Goal: Task Accomplishment & Management: Complete application form

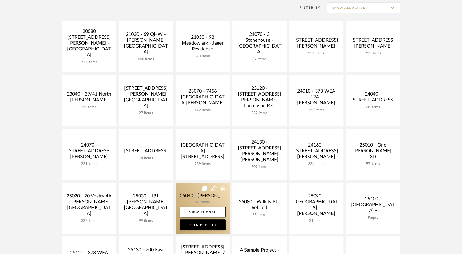
scroll to position [93, 0]
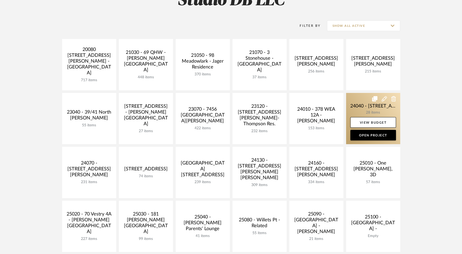
click at [366, 109] on link at bounding box center [373, 118] width 54 height 51
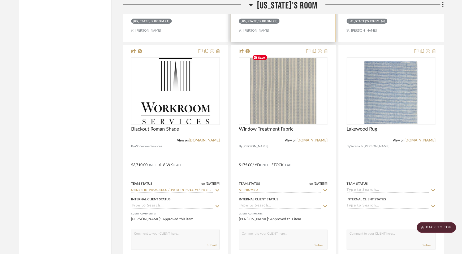
scroll to position [2621, 0]
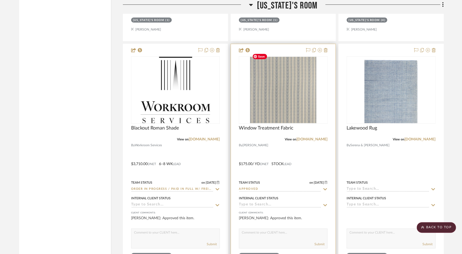
click at [290, 95] on img "0" at bounding box center [283, 90] width 66 height 66
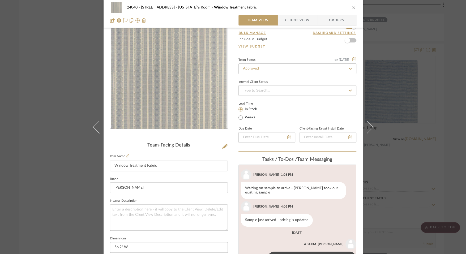
scroll to position [0, 0]
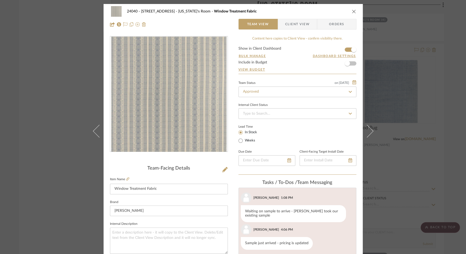
click at [303, 23] on span "Client View" at bounding box center [297, 24] width 24 height 11
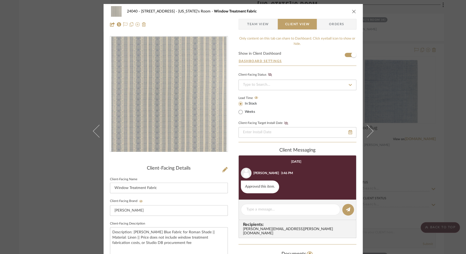
click at [352, 11] on icon "close" at bounding box center [354, 11] width 4 height 4
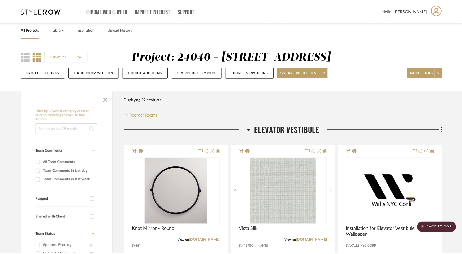
scroll to position [2621, 0]
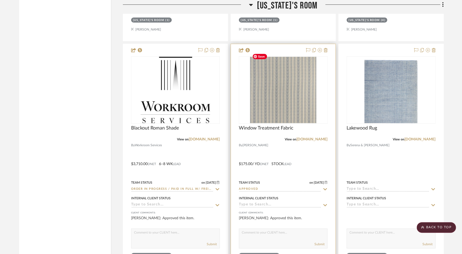
click at [308, 101] on img "0" at bounding box center [283, 90] width 66 height 66
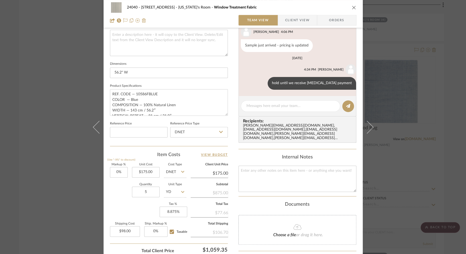
scroll to position [239, 0]
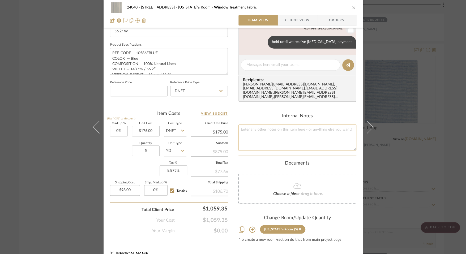
click at [277, 131] on textarea at bounding box center [297, 137] width 118 height 26
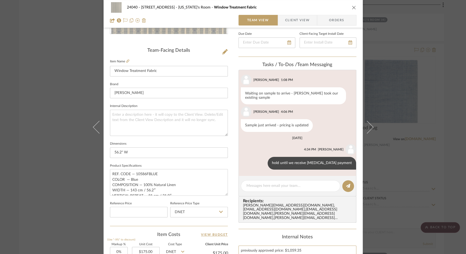
scroll to position [0, 0]
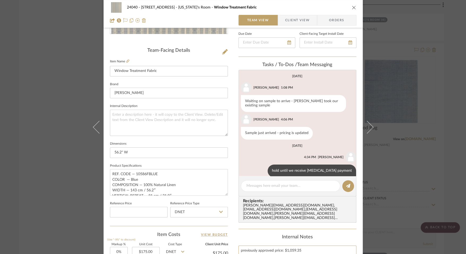
type textarea "previously approved price: $1,059.35 price updated 8/5/25"
click at [294, 17] on span "Client View" at bounding box center [297, 20] width 24 height 11
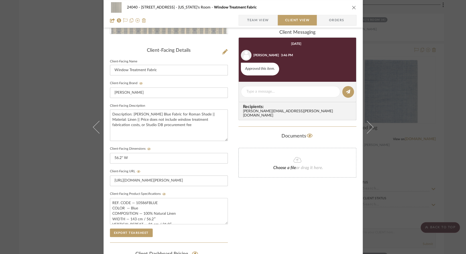
scroll to position [117, 0]
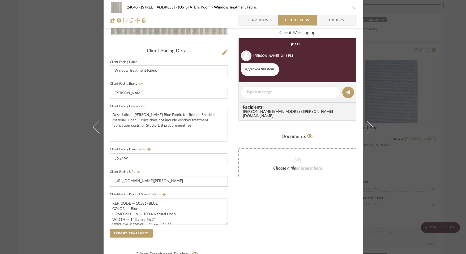
click at [257, 19] on span "Team View" at bounding box center [258, 20] width 22 height 11
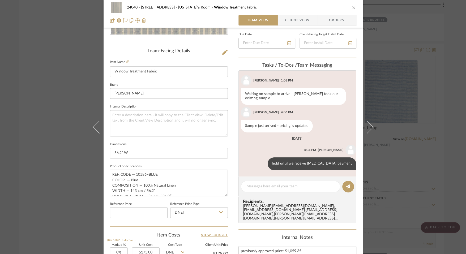
scroll to position [142, 0]
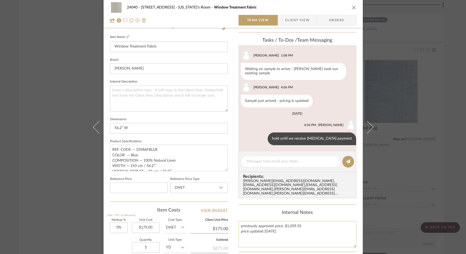
click at [306, 221] on textarea "previously approved price: $1,059.35 price updated 8/5/25" at bounding box center [297, 234] width 118 height 26
click at [265, 221] on textarea "previously approved price: $1,059.35- 8/20/25 price updated 8/5/25" at bounding box center [297, 234] width 118 height 26
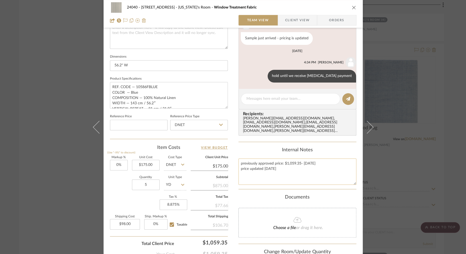
scroll to position [231, 0]
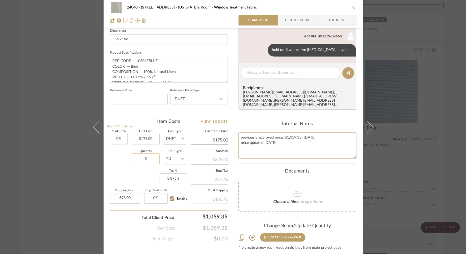
type textarea "previously approved price: $1,059.35- 8/20/25 price updated 9/5/25"
click at [146, 160] on input "5" at bounding box center [146, 158] width 28 height 11
type input "7"
click at [116, 163] on div "Quantity 7 Unit Type YD" at bounding box center [148, 159] width 76 height 19
click at [117, 196] on input "98.00" at bounding box center [125, 198] width 30 height 11
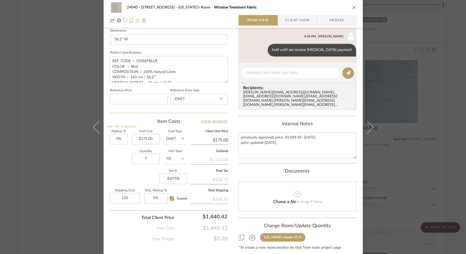
type input "$120.00"
click at [121, 227] on div "Your Cost $1,440.42" at bounding box center [169, 226] width 118 height 11
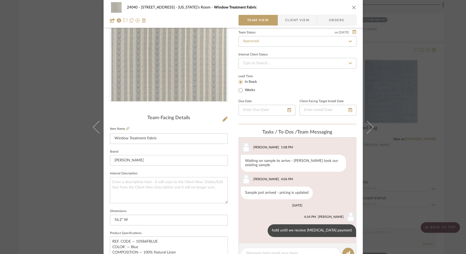
scroll to position [0, 0]
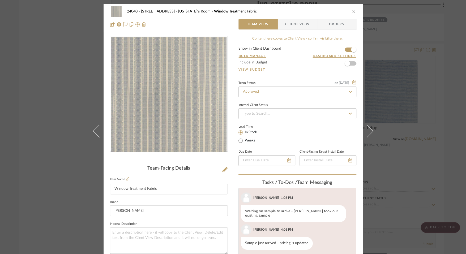
click at [352, 10] on icon "close" at bounding box center [354, 11] width 4 height 4
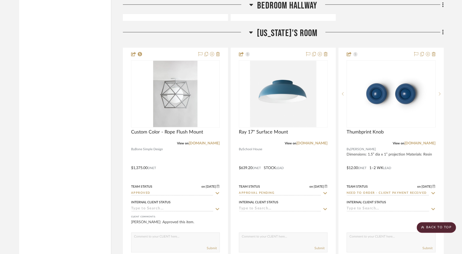
scroll to position [2375, 0]
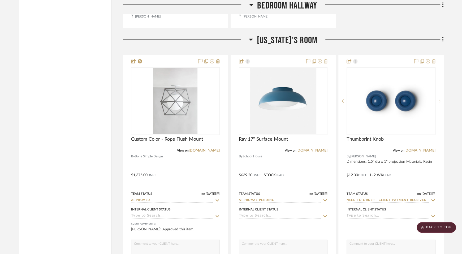
click at [442, 36] on icon at bounding box center [443, 39] width 2 height 6
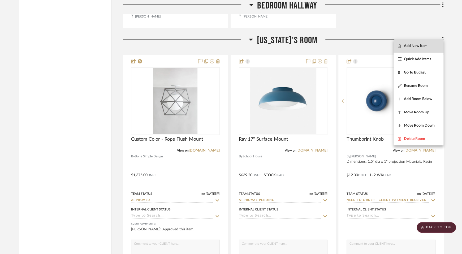
click at [419, 49] on button "Add New Item" at bounding box center [419, 45] width 50 height 13
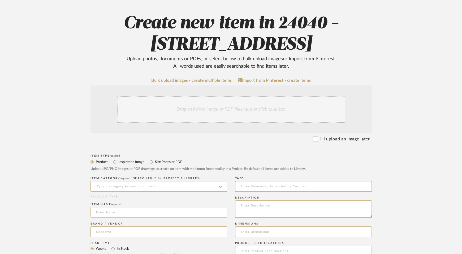
scroll to position [59, 0]
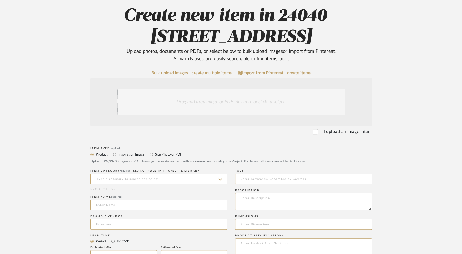
click at [140, 170] on span "(Searchable in Project & Library)" at bounding box center [167, 171] width 70 height 3
click at [137, 179] on input at bounding box center [158, 179] width 137 height 11
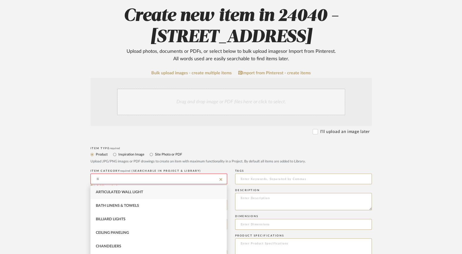
type input "l"
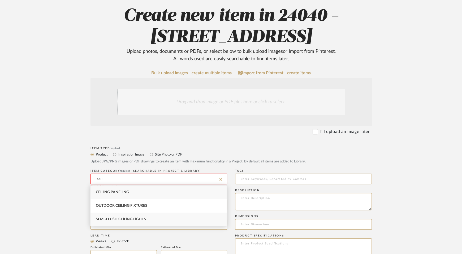
click at [133, 218] on span "Semi-Flush Ceiling Lights" at bounding box center [121, 219] width 50 height 4
type input "Semi-Flush Ceiling Lights"
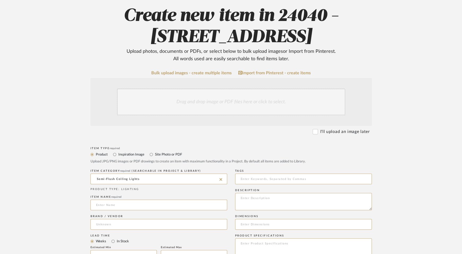
scroll to position [60, 0]
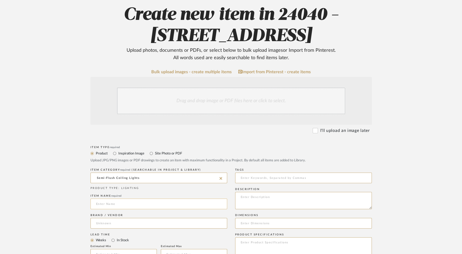
click at [132, 200] on input at bounding box center [158, 204] width 137 height 11
paste input "Horizon String Drum Ceiling Fixture with Two Sections"
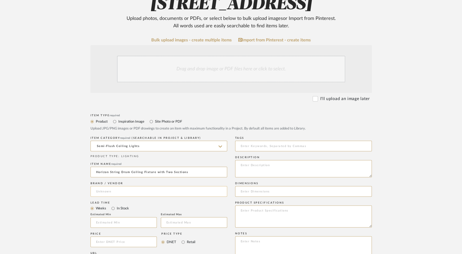
type input "Horizon String Drum Ceiling Fixture with Two Sections"
click at [123, 188] on input at bounding box center [158, 191] width 137 height 11
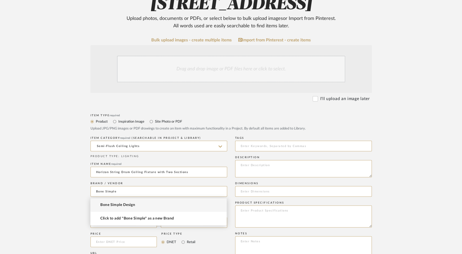
click at [124, 207] on mat-option "Bone Simple Design" at bounding box center [158, 205] width 136 height 14
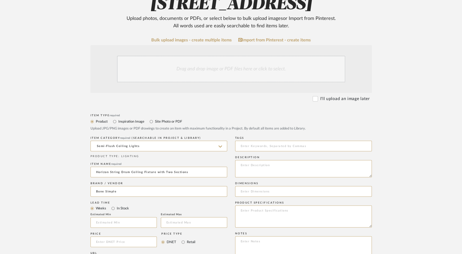
type input "Bone Simple Design"
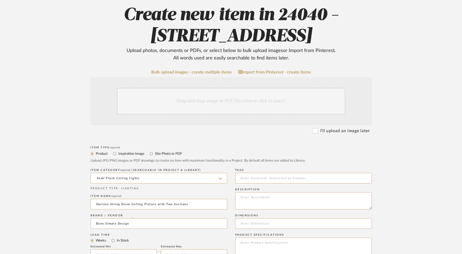
scroll to position [41, 0]
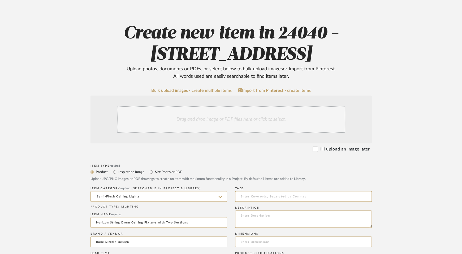
click at [284, 114] on div "Drag and drop image or PDF files here or click to select." at bounding box center [231, 119] width 228 height 27
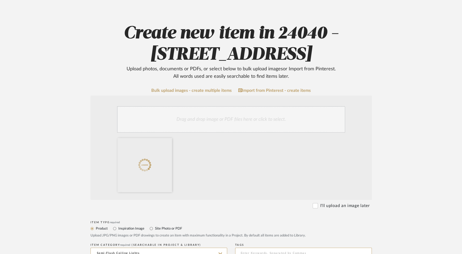
click at [188, 111] on div "Drag and drop image or PDF files here or click to select." at bounding box center [231, 119] width 228 height 27
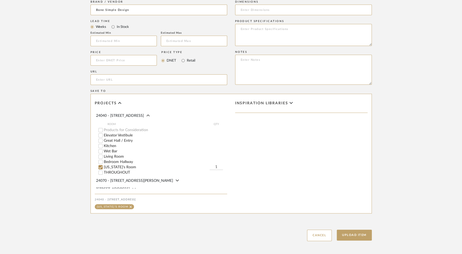
scroll to position [354, 0]
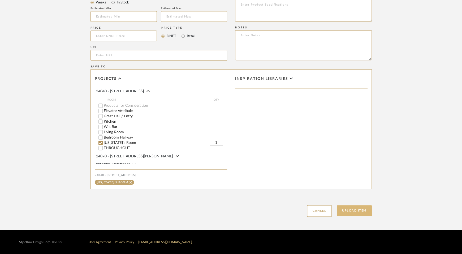
click at [353, 214] on button "Upload Item" at bounding box center [354, 210] width 35 height 11
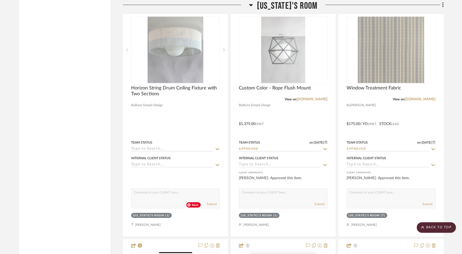
scroll to position [2380, 0]
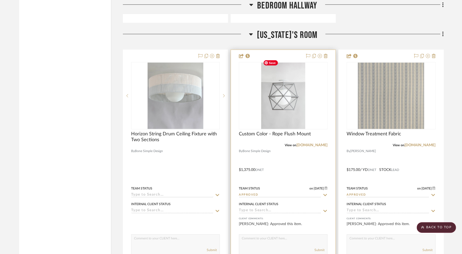
click at [285, 84] on img "0" at bounding box center [283, 96] width 44 height 66
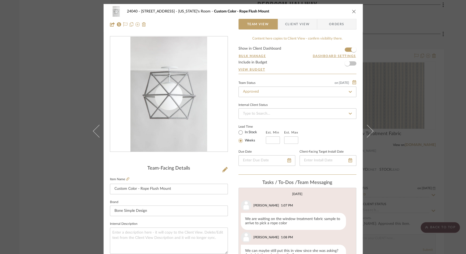
scroll to position [48, 0]
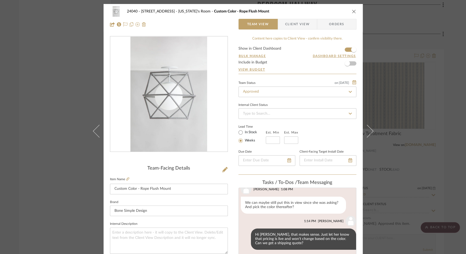
click at [286, 21] on span "Client View" at bounding box center [297, 24] width 24 height 11
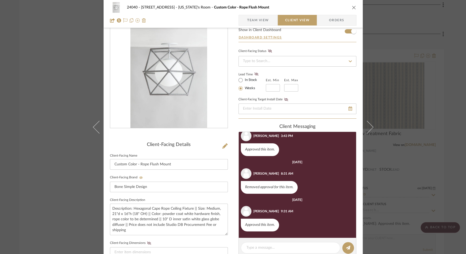
scroll to position [56, 0]
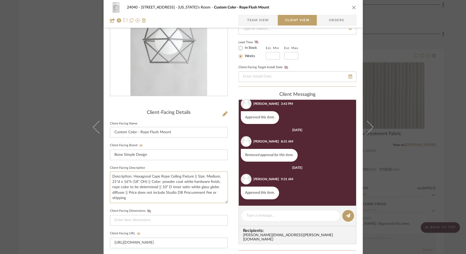
drag, startPoint x: 135, startPoint y: 197, endPoint x: 106, endPoint y: 175, distance: 36.2
click at [106, 175] on div "24040 - 171 Columbia Heights Georgia's Room Custom Color - Rope Flush Mount Tea…" at bounding box center [232, 169] width 259 height 442
click at [444, 101] on div "24040 - 171 Columbia Heights Georgia's Room Custom Color - Rope Flush Mount Tea…" at bounding box center [233, 127] width 466 height 254
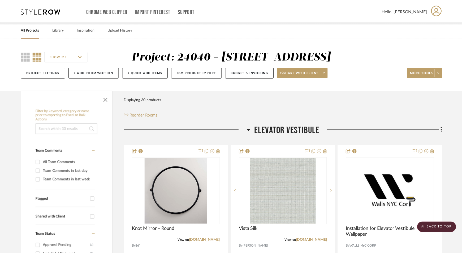
scroll to position [2380, 0]
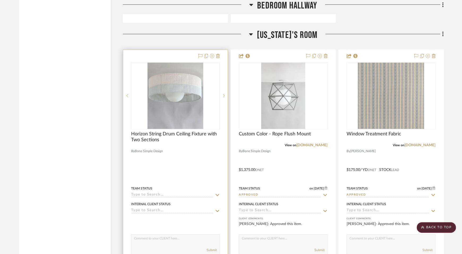
click at [0, 0] on div at bounding box center [0, 0] width 0 height 0
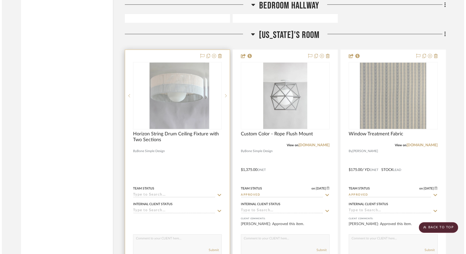
scroll to position [0, 0]
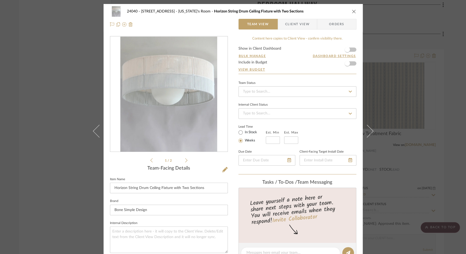
click at [282, 24] on span "button" at bounding box center [281, 24] width 7 height 11
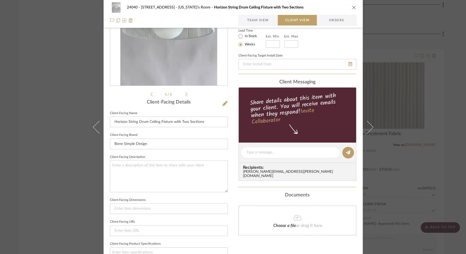
scroll to position [83, 0]
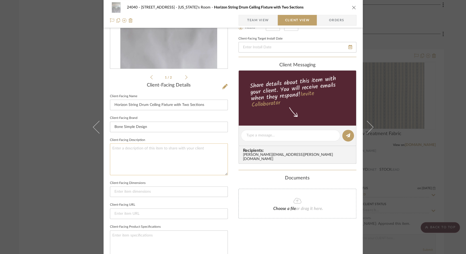
click at [165, 172] on textarea at bounding box center [169, 159] width 118 height 32
paste textarea "Description: Hexagonal Cape Rope Ceiling Fixture || Size: Medium, 21"d x 16"h (…"
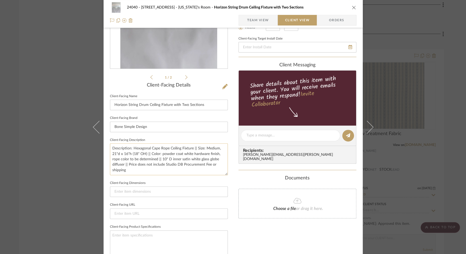
click at [161, 161] on textarea "Description: Hexagonal Cape Rope Ceiling Fixture || Size: Medium, 21"d x 16"h (…" at bounding box center [169, 159] width 118 height 32
type textarea "Description: Hexagonal Cape Rope Ceiling Fixture || Size: Medium, 21"d x 16"h (…"
drag, startPoint x: 205, startPoint y: 107, endPoint x: 109, endPoint y: 104, distance: 95.8
click at [110, 104] on input "Horizon String Drum Ceiling Fixture with Two Sections" at bounding box center [169, 105] width 118 height 11
drag, startPoint x: 191, startPoint y: 148, endPoint x: 131, endPoint y: 146, distance: 59.5
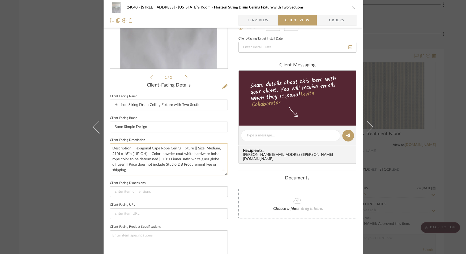
click at [131, 146] on textarea "Description: Hexagonal Cape Rope Ceiling Fixture || Size: Medium, 21"d x 16"h (…" at bounding box center [169, 159] width 118 height 32
paste textarea "orizon String Drum Ceiling Fixture with Two Sections"
click at [197, 150] on textarea "Description: Horizon String Drum Ceiling Fixture with Two Sections || Size: Med…" at bounding box center [169, 159] width 118 height 32
click at [135, 154] on textarea "Description: Horizon String Drum Ceiling Fixture with Two Sections || Size: Med…" at bounding box center [169, 159] width 118 height 32
type textarea "Description: Horizon String Drum Ceiling Fixture with Two Sections || Size: Med…"
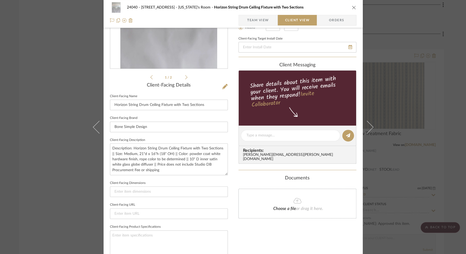
click at [153, 183] on fieldset "Client-Facing Dimensions" at bounding box center [169, 188] width 118 height 18
click at [148, 186] on input at bounding box center [169, 191] width 118 height 11
paste input "26" Diam. x 9" H x 11" Overall H"
type input "26" Diam. x 9" H x 11" Overall H"
click at [169, 176] on sr-form-field "Client-Facing Description Description: Horizon String Drum Ceiling Fixture with…" at bounding box center [169, 157] width 118 height 43
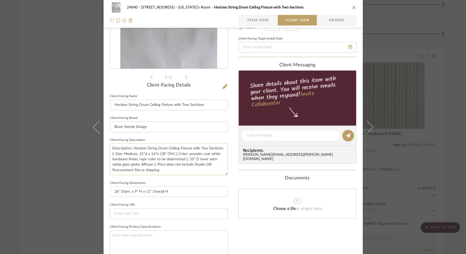
drag, startPoint x: 153, startPoint y: 153, endPoint x: 119, endPoint y: 153, distance: 34.8
click at [119, 153] on textarea "Description: Horizon String Drum Ceiling Fixture with Two Sections || Size: Med…" at bounding box center [169, 159] width 118 height 32
paste textarea "26" Diam. x 9" H x 11" Overall H"
click at [176, 154] on textarea "Description: Horizon String Drum Ceiling Fixture with Two Sections || Size: 26"…" at bounding box center [169, 159] width 118 height 32
click at [188, 155] on textarea "Description: Horizon String Drum Ceiling Fixture with Two Sections || Size: 26"…" at bounding box center [169, 159] width 118 height 32
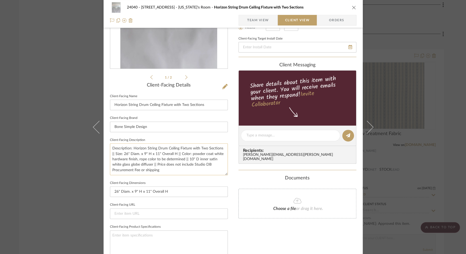
click at [187, 174] on textarea "Description: Horizon String Drum Ceiling Fixture with Two Sections || Size: 26"…" at bounding box center [169, 159] width 118 height 32
click at [171, 163] on textarea "Description: Horizon String Drum Ceiling Fixture with Two Sections || Size: 26"…" at bounding box center [169, 159] width 118 height 32
click at [183, 159] on textarea "Description: Horizon String Drum Ceiling Fixture with Two Sections || Size: 26"…" at bounding box center [169, 159] width 118 height 32
type textarea "Description: Horizon String Drum Ceiling Fixture with Two Sections || Size: 26"…"
drag, startPoint x: 182, startPoint y: 158, endPoint x: 154, endPoint y: 160, distance: 28.2
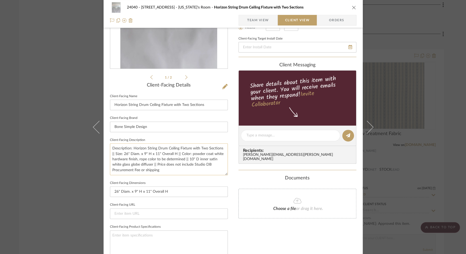
click at [154, 160] on textarea "Description: Horizon String Drum Ceiling Fixture with Two Sections || Size: 26"…" at bounding box center [169, 159] width 118 height 32
click at [159, 159] on textarea "Description: Horizon String Drum Ceiling Fixture with Two Sections || Size: 26"…" at bounding box center [169, 159] width 118 height 32
drag, startPoint x: 167, startPoint y: 158, endPoint x: 170, endPoint y: 156, distance: 3.5
click at [167, 158] on textarea "Description: Horizon String Drum Ceiling Fixture with Two Sections || Size: 26"…" at bounding box center [169, 159] width 118 height 32
click at [178, 159] on textarea "Description: Horizon String Drum Ceiling Fixture with Two Sections || Size: 26"…" at bounding box center [169, 159] width 118 height 32
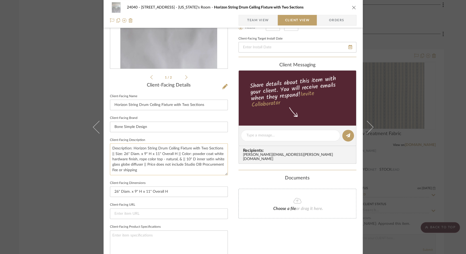
click at [176, 159] on textarea "Description: Horizon String Drum Ceiling Fixture with Two Sections || Size: 26"…" at bounding box center [169, 159] width 118 height 32
type textarea "Description: Horizon String Drum Ceiling Fixture with Two Sections || Size: 26"…"
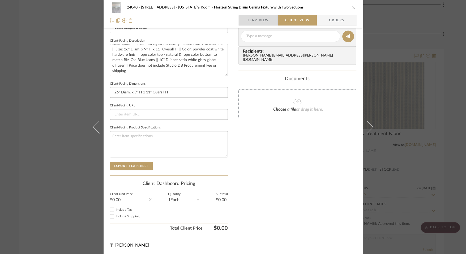
click at [262, 23] on span "Team View" at bounding box center [258, 20] width 22 height 11
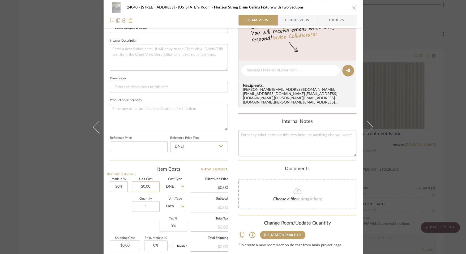
type input "0.00"
click at [154, 188] on input "0.00" at bounding box center [146, 186] width 28 height 11
type input "30"
type input "$0.00"
click at [123, 186] on input "30" at bounding box center [119, 186] width 18 height 11
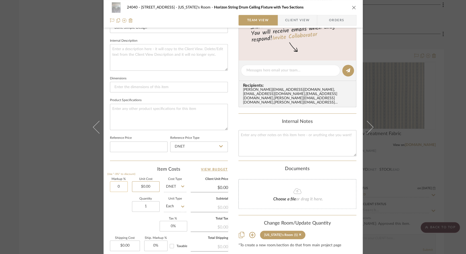
type input "0%"
type input "0.00"
type input "$1,675.00"
type input "0"
click at [168, 222] on input "0" at bounding box center [173, 226] width 28 height 11
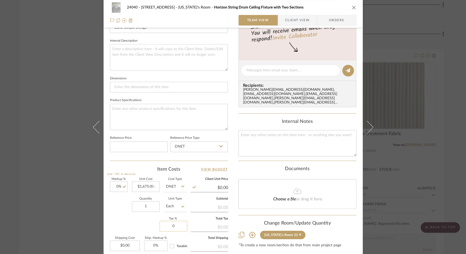
type input "$1,675.00"
click at [174, 225] on input "0" at bounding box center [173, 226] width 28 height 11
type input "8.875%"
click at [148, 225] on div "Markup % (Use "-X%" to discount) 0% Unit Cost $1,675.00 Cost Type DNET Client U…" at bounding box center [169, 216] width 118 height 77
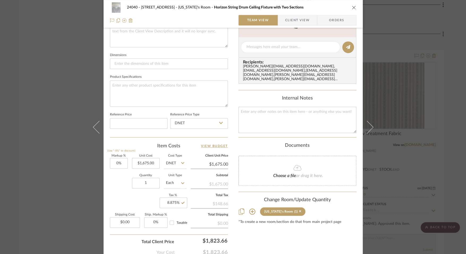
scroll to position [212, 0]
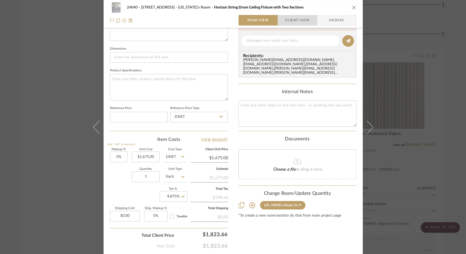
click at [292, 19] on span "Client View" at bounding box center [297, 20] width 24 height 11
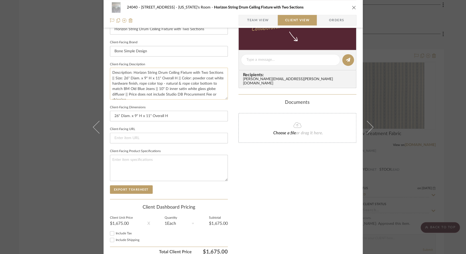
scroll to position [5, 0]
click at [128, 89] on textarea "Description: Horizon String Drum Ceiling Fixture with Two Sections || Size: 26"…" at bounding box center [169, 84] width 118 height 32
type textarea "Description: Horizon String Drum Ceiling Fixture with Two Sections || Size: 26"…"
click at [249, 145] on div "Only content on this tab can share to Dashboard. Click eyeball icon to show or …" at bounding box center [297, 67] width 118 height 380
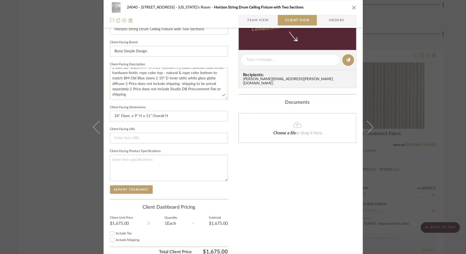
drag, startPoint x: 192, startPoint y: 96, endPoint x: 215, endPoint y: 88, distance: 24.7
click at [215, 88] on textarea "Description: Horizon String Drum Ceiling Fixture with Two Sections || Size: 26"…" at bounding box center [169, 84] width 118 height 32
type textarea "Description: Horizon String Drum Ceiling Fixture with Two Sections || Size: 26"…"
click at [301, 183] on div "Only content on this tab can share to Dashboard. Click eyeball icon to show or …" at bounding box center [297, 67] width 118 height 380
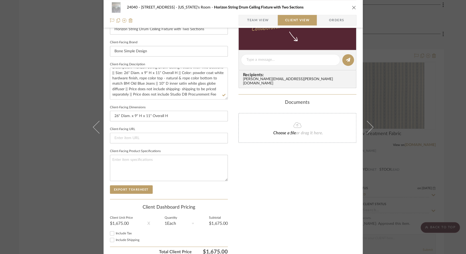
scroll to position [182, 0]
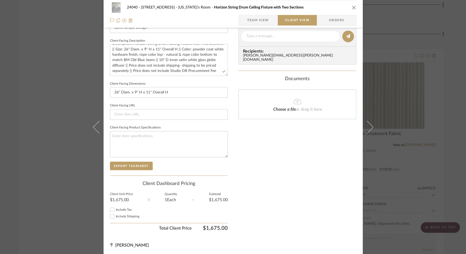
click at [127, 208] on span "Include Tax" at bounding box center [124, 209] width 16 height 3
click at [115, 207] on input "Include Tax" at bounding box center [112, 209] width 6 height 6
checkbox input "true"
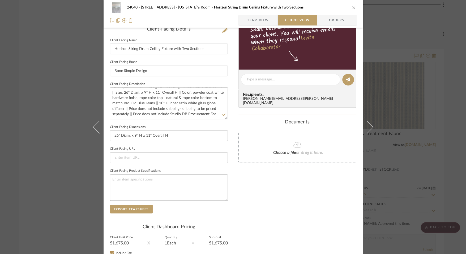
scroll to position [0, 0]
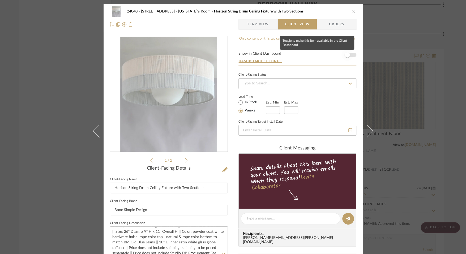
click at [350, 55] on span "button" at bounding box center [347, 55] width 12 height 12
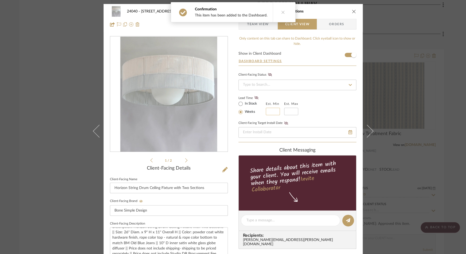
click at [273, 110] on input at bounding box center [273, 111] width 14 height 7
type input "12"
click at [290, 114] on input at bounding box center [291, 111] width 14 height 7
type input "14"
click at [254, 96] on icon at bounding box center [256, 97] width 4 height 3
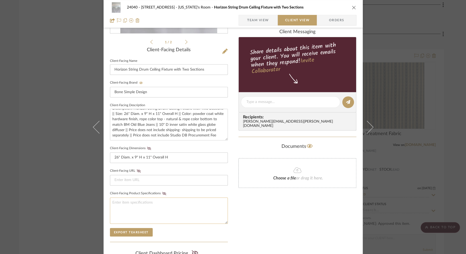
scroll to position [158, 0]
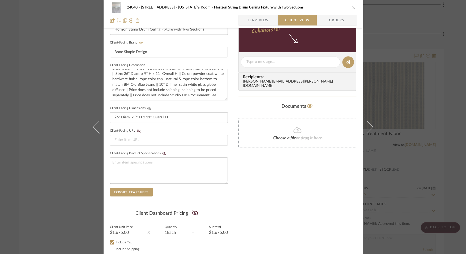
click at [147, 107] on icon at bounding box center [149, 108] width 4 height 3
click at [193, 213] on icon at bounding box center [195, 212] width 7 height 5
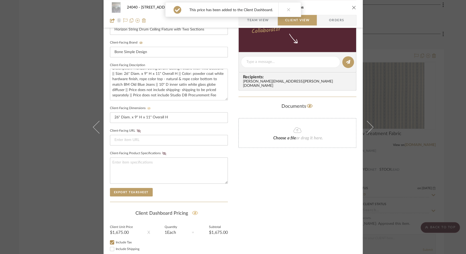
click at [275, 213] on div "Only content on this tab can share to Dashboard. Click eyeball icon to show or …" at bounding box center [297, 72] width 118 height 389
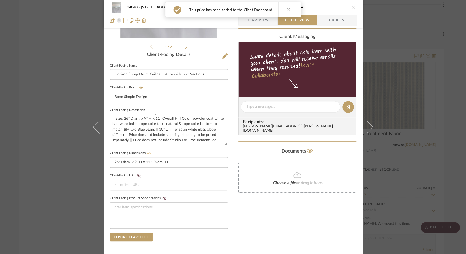
scroll to position [0, 0]
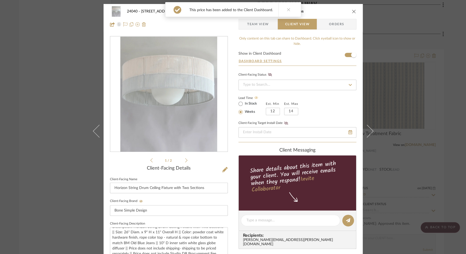
click at [437, 125] on div "24040 - 171 Columbia Heights Georgia's Room Horizon String Drum Ceiling Fixture…" at bounding box center [233, 127] width 466 height 254
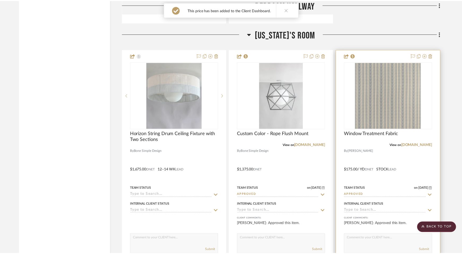
scroll to position [2380, 0]
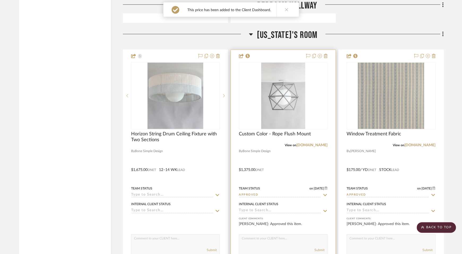
click at [260, 93] on div "0" at bounding box center [283, 95] width 88 height 67
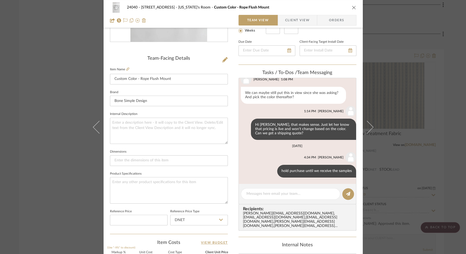
scroll to position [112, 0]
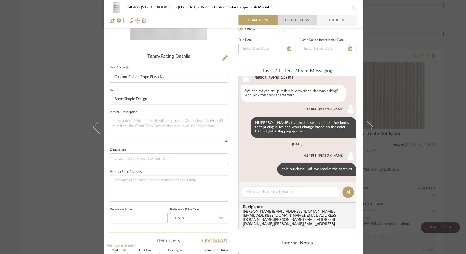
click at [291, 15] on span "Client View" at bounding box center [297, 20] width 24 height 11
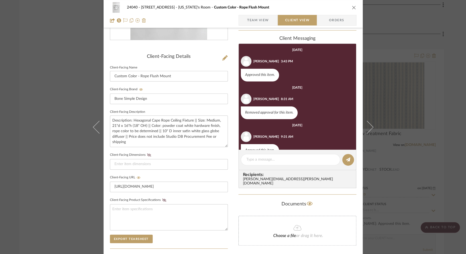
scroll to position [14, 0]
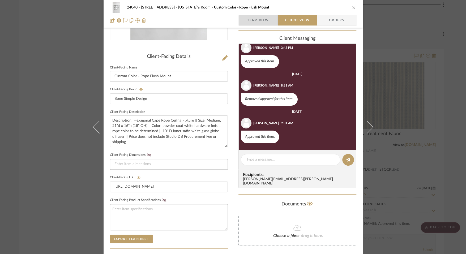
click at [258, 23] on span "Team View" at bounding box center [258, 20] width 22 height 11
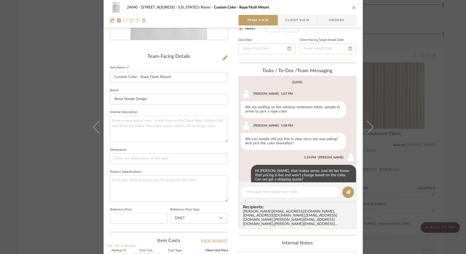
scroll to position [48, 0]
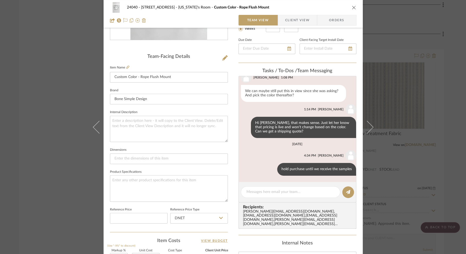
click at [291, 21] on span "Client View" at bounding box center [297, 20] width 24 height 11
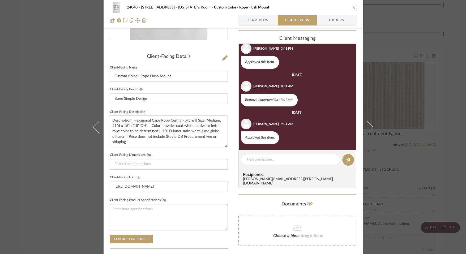
scroll to position [14, 0]
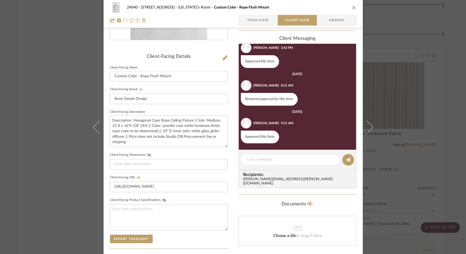
click at [418, 88] on div "24040 - 171 Columbia Heights Georgia's Room Custom Color - Rope Flush Mount Tea…" at bounding box center [233, 127] width 466 height 254
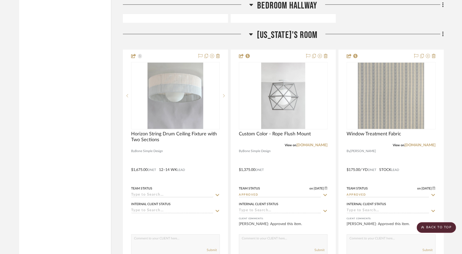
scroll to position [2378, 0]
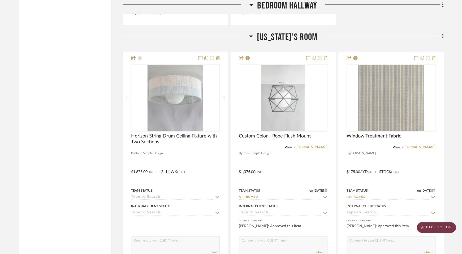
click at [441, 230] on scroll-to-top-button "BACK TO TOP" at bounding box center [436, 227] width 39 height 11
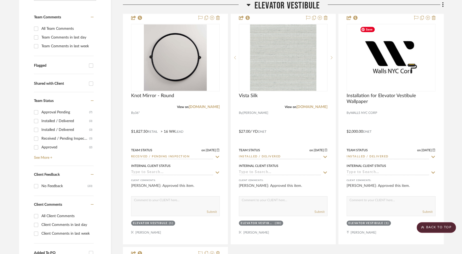
scroll to position [0, 0]
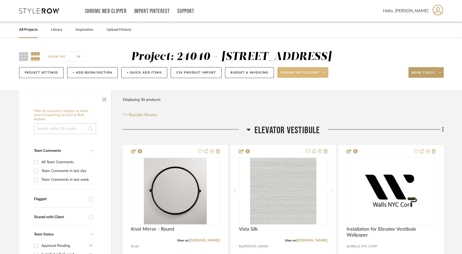
click at [326, 73] on span at bounding box center [324, 72] width 7 height 8
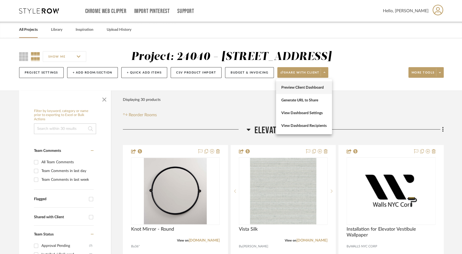
click at [315, 87] on span "Preview Client Dashboard" at bounding box center [303, 87] width 45 height 5
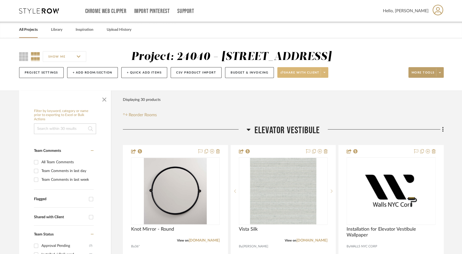
click at [325, 74] on fa-icon at bounding box center [325, 72] width 2 height 3
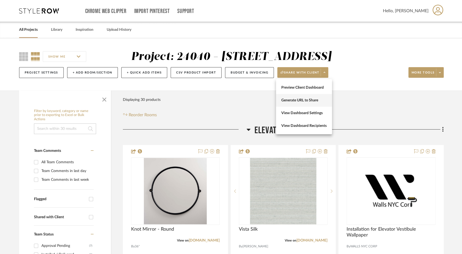
click at [309, 100] on span "Generate URL to Share" at bounding box center [303, 100] width 45 height 5
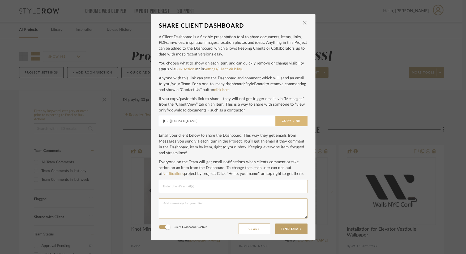
click at [294, 123] on button "Copy Link" at bounding box center [291, 121] width 32 height 11
click at [320, 103] on div "SHARE CLIENT DASHBOARD × A Client Dashboard is a flexible presentation tool to …" at bounding box center [233, 127] width 466 height 254
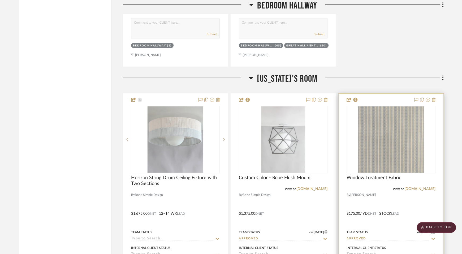
scroll to position [2336, 0]
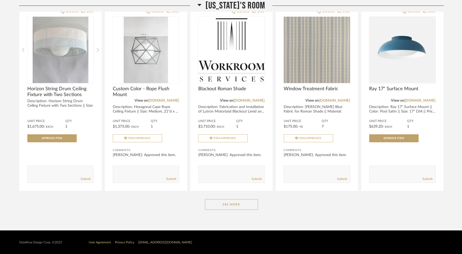
scroll to position [1280, 0]
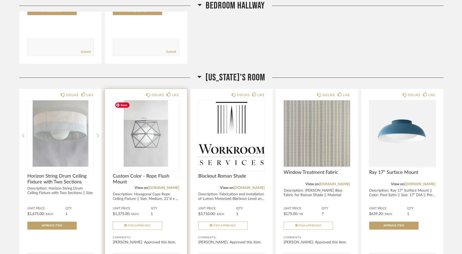
click at [157, 140] on img "0" at bounding box center [146, 133] width 66 height 66
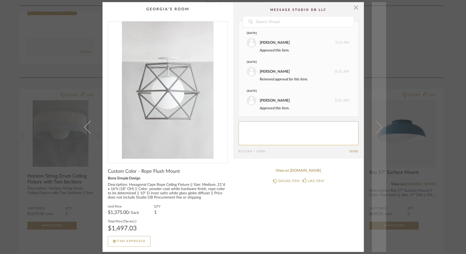
scroll to position [2, 0]
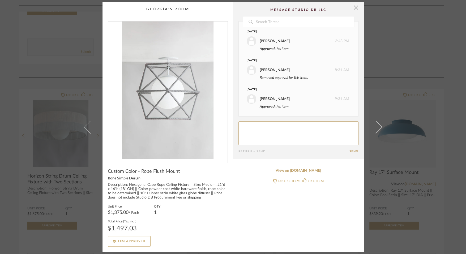
click at [405, 36] on div "× Date August 20th Hilary Jager 3:43 PM Approved this item. September 1st Hilar…" at bounding box center [233, 127] width 466 height 254
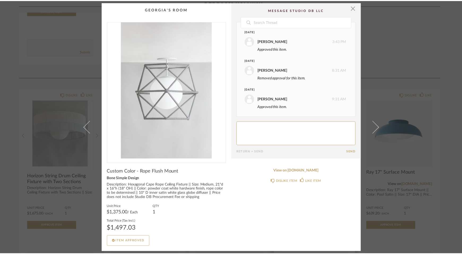
scroll to position [1280, 0]
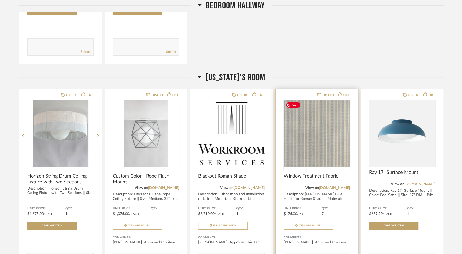
click at [0, 0] on img at bounding box center [0, 0] width 0 height 0
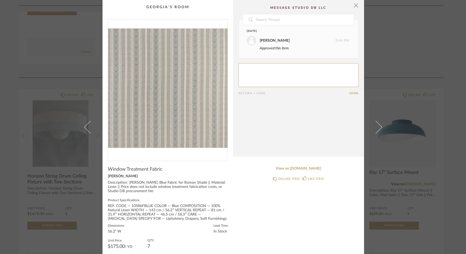
scroll to position [31, 0]
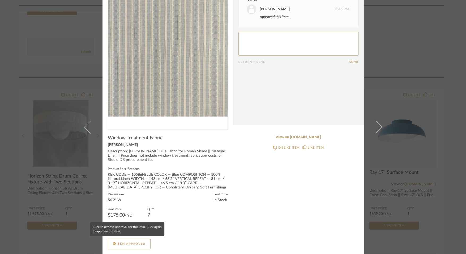
click at [138, 239] on button "Item Approved" at bounding box center [129, 244] width 43 height 11
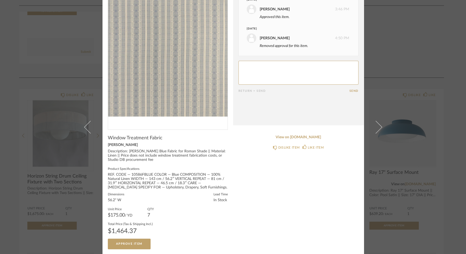
scroll to position [0, 0]
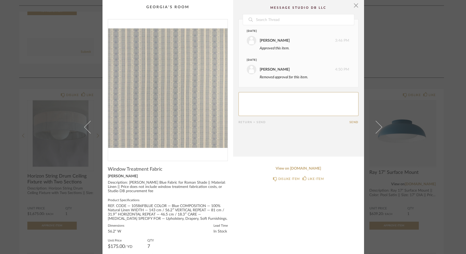
click at [275, 100] on textarea at bounding box center [298, 104] width 120 height 24
type textarea "Hi Hilary! We updated the quantity of this fabric from 5 yards to 7 yards per t…"
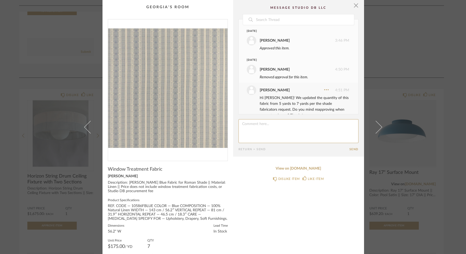
scroll to position [11, 0]
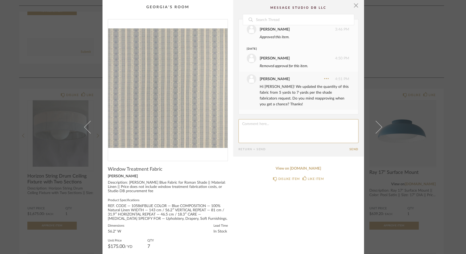
click at [429, 85] on div "× Date August 20th Hilary Jager 3:46 PM Approved this item. Today Lauren Passar…" at bounding box center [233, 127] width 466 height 254
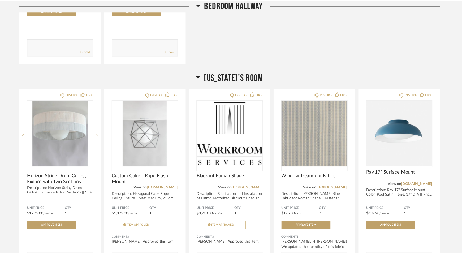
scroll to position [1280, 0]
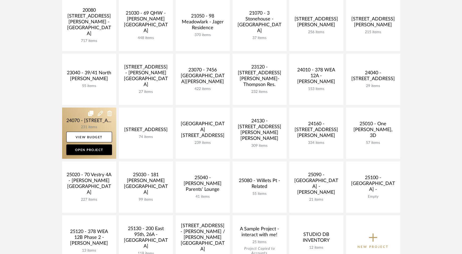
scroll to position [82, 0]
